Goal: Find specific page/section: Find specific page/section

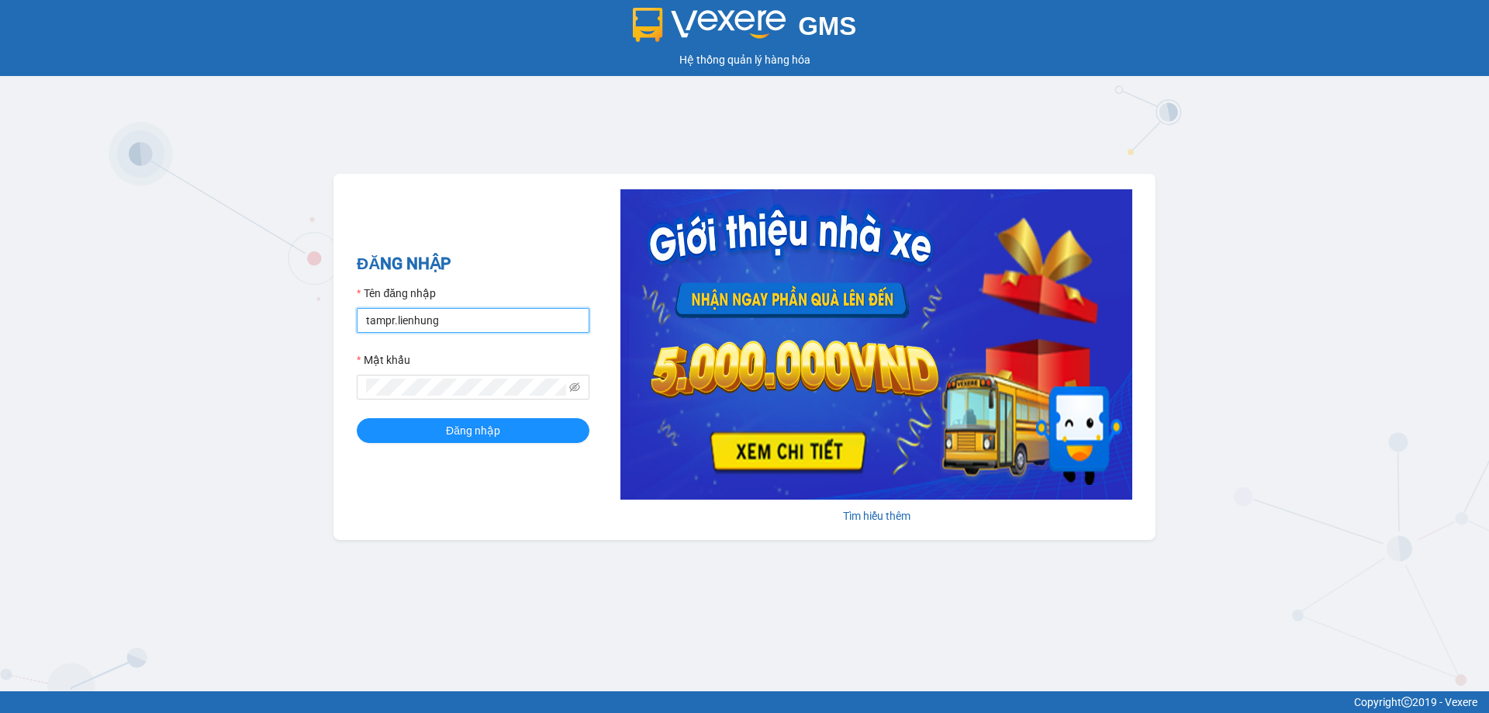
click at [469, 314] on input "tampr.lienhung" at bounding box center [473, 320] width 233 height 25
type input "nu.lienhung"
click at [456, 433] on span "Đăng nhập" at bounding box center [473, 430] width 54 height 17
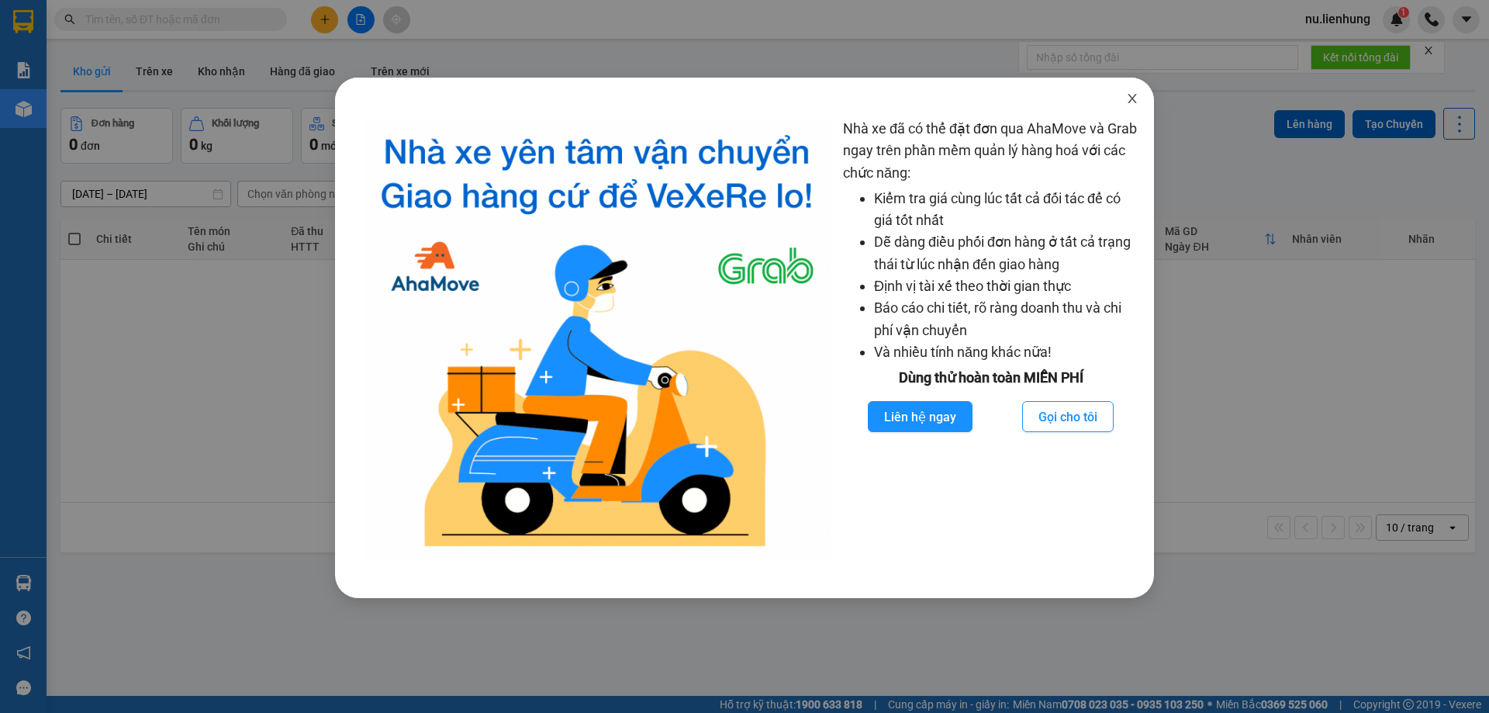
click at [1127, 98] on icon "close" at bounding box center [1132, 98] width 12 height 12
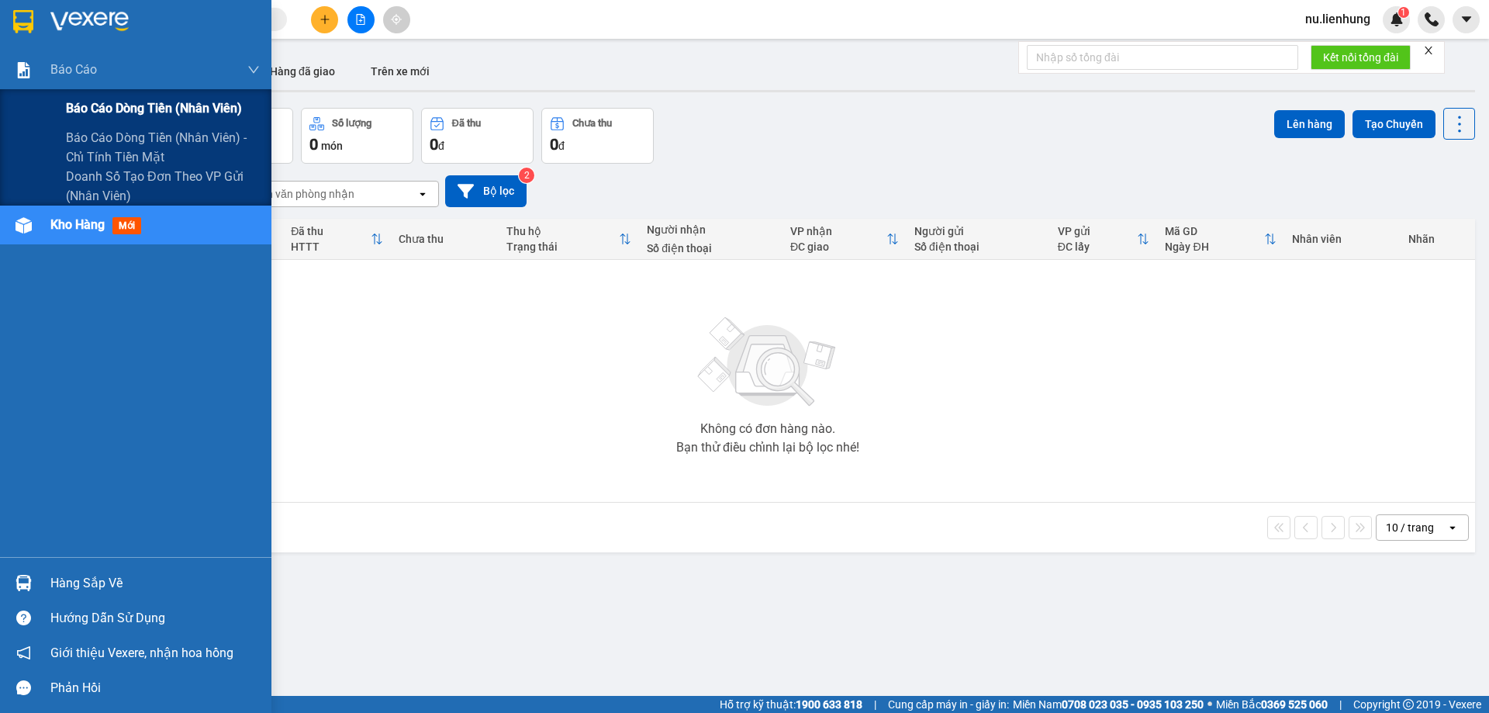
click at [115, 102] on span "Báo cáo dòng tiền (nhân viên)" at bounding box center [154, 108] width 176 height 19
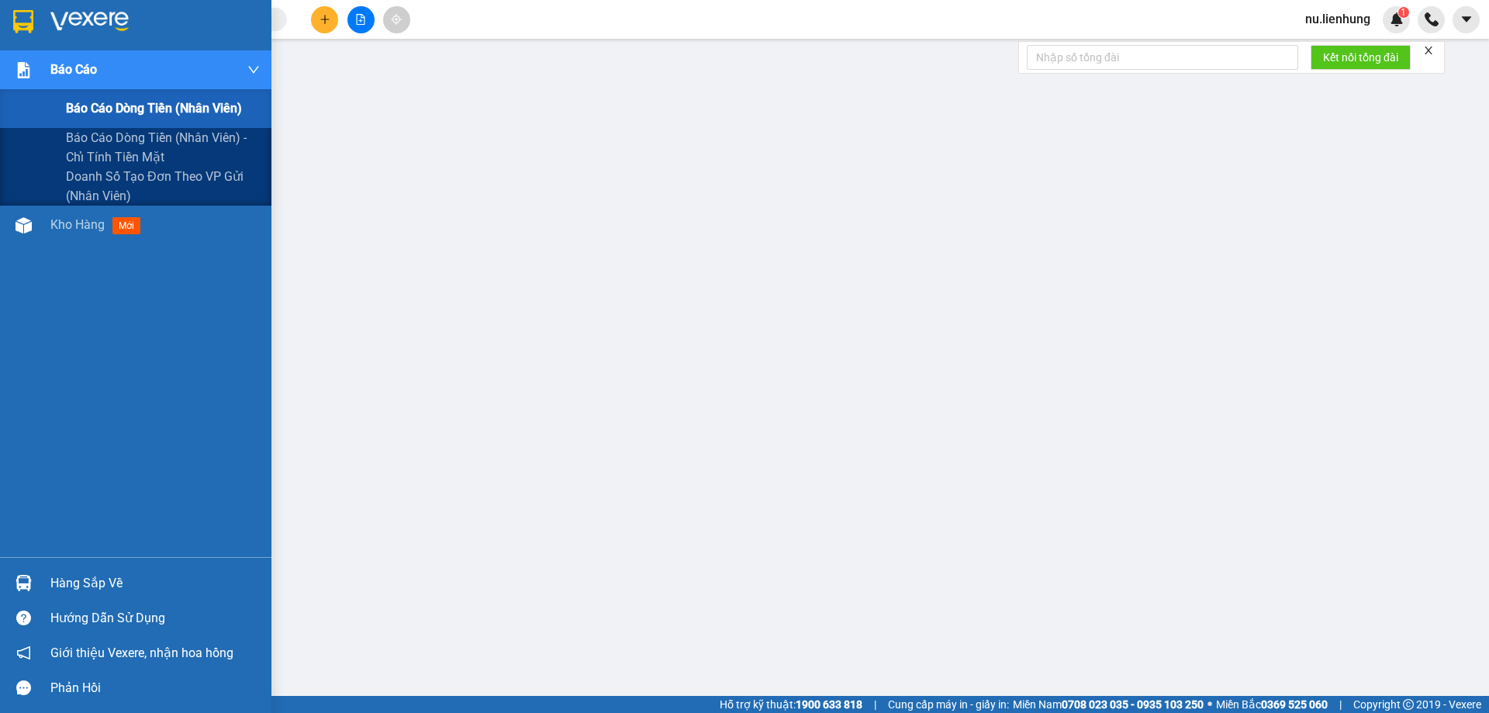
click at [27, 67] on img at bounding box center [24, 70] width 16 height 16
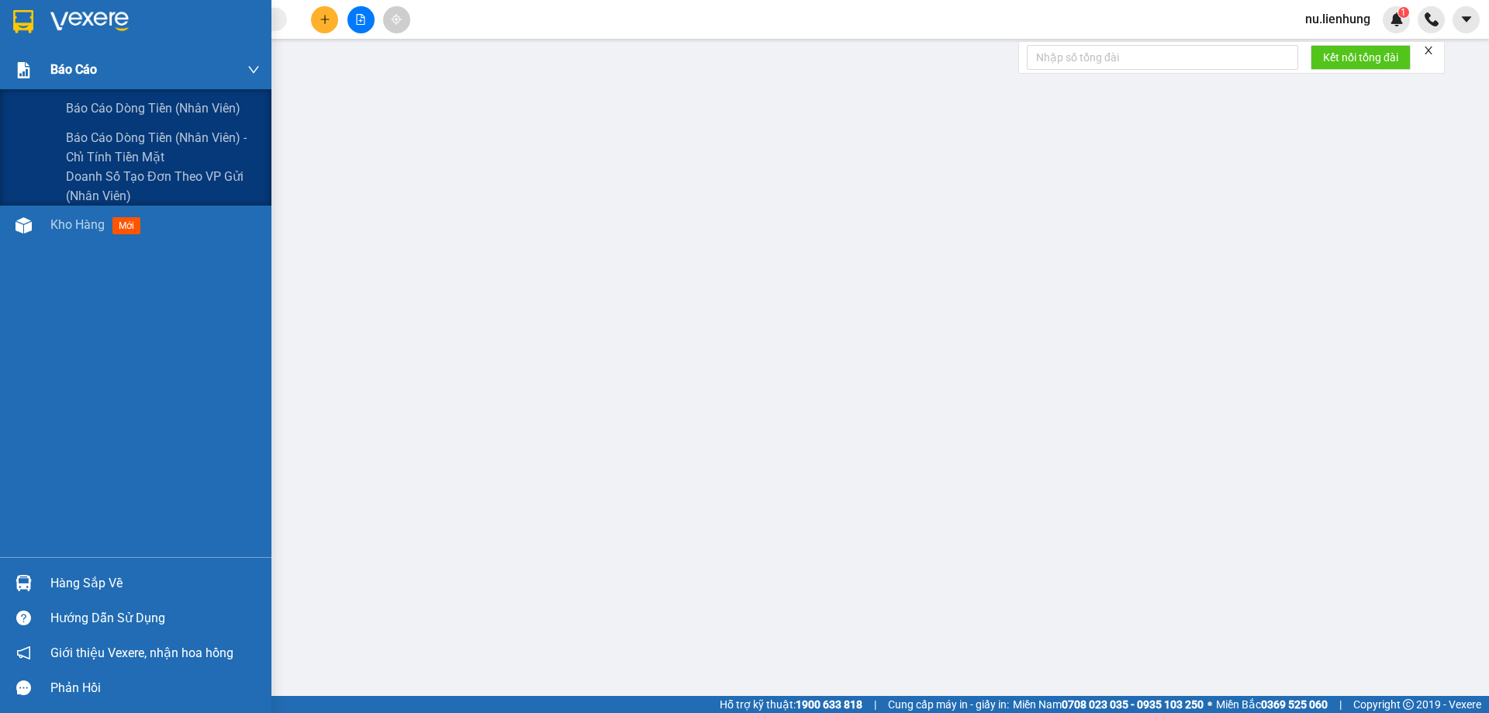
click at [65, 71] on span "Báo cáo" at bounding box center [73, 69] width 47 height 19
click at [67, 61] on span "Báo cáo" at bounding box center [73, 69] width 47 height 19
click at [92, 102] on span "Báo cáo dòng tiền (nhân viên)" at bounding box center [154, 108] width 176 height 19
